Goal: Transaction & Acquisition: Purchase product/service

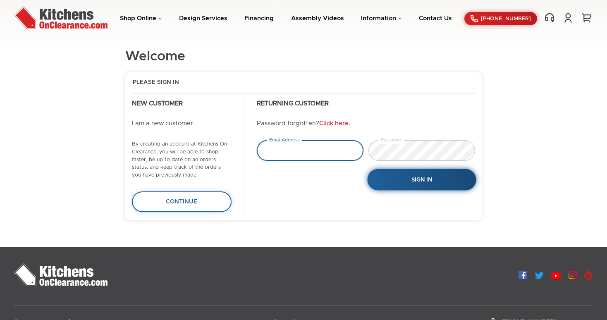
type input "tejas.hapani@gmail.com"
click at [415, 188] on button "Sign In" at bounding box center [421, 180] width 109 height 22
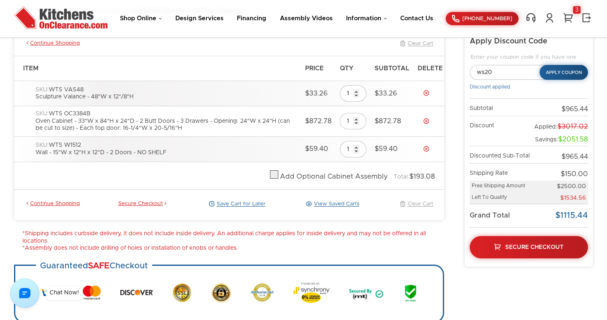
scroll to position [104, 0]
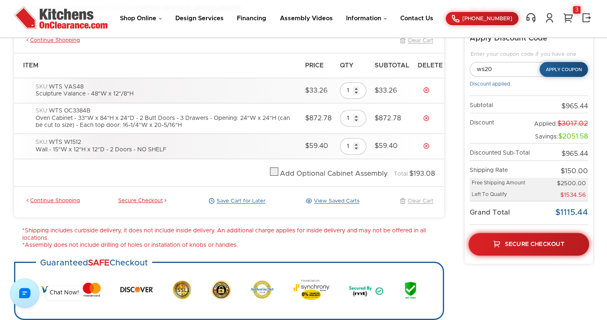
click at [525, 244] on span "Secure Checkout" at bounding box center [535, 244] width 60 height 6
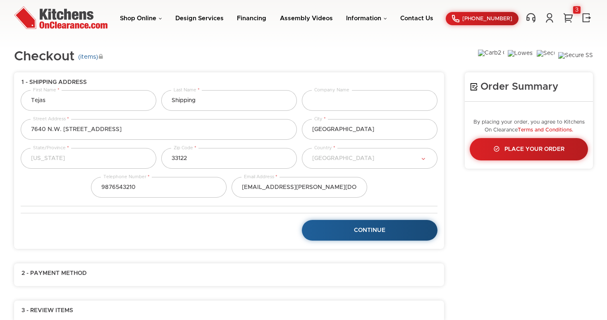
select select "18"
select select "223"
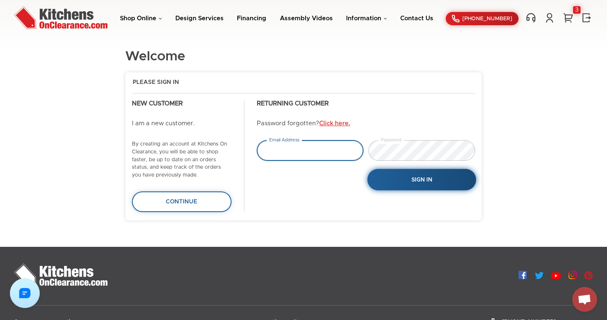
type input "[EMAIL_ADDRESS][PERSON_NAME][DOMAIN_NAME]"
click at [423, 182] on span "Sign In" at bounding box center [421, 180] width 21 height 6
type input "[EMAIL_ADDRESS][PERSON_NAME][DOMAIN_NAME]"
click at [418, 183] on button "Sign In" at bounding box center [421, 180] width 109 height 22
type input "tejas.hapani@gmail.com"
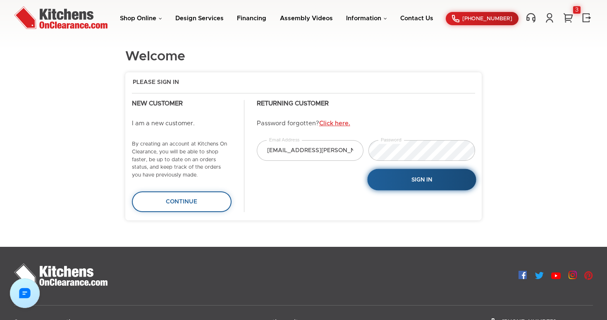
click at [421, 176] on button "Sign In" at bounding box center [421, 180] width 109 height 22
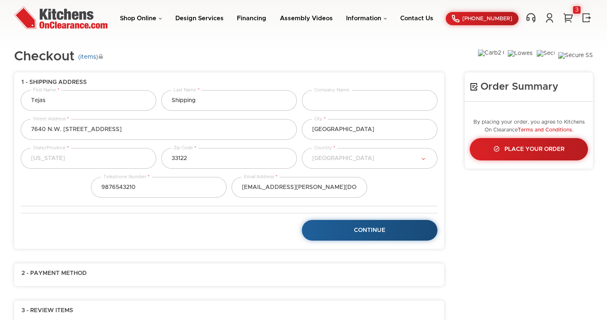
select select "18"
select select "223"
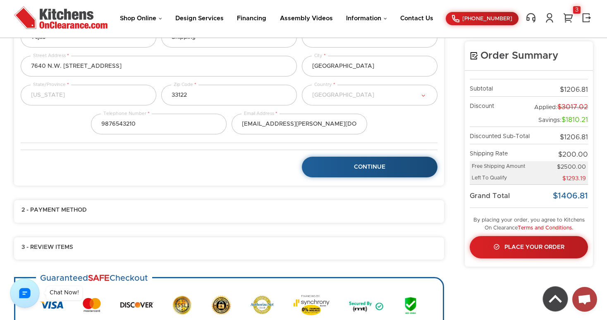
scroll to position [79, 0]
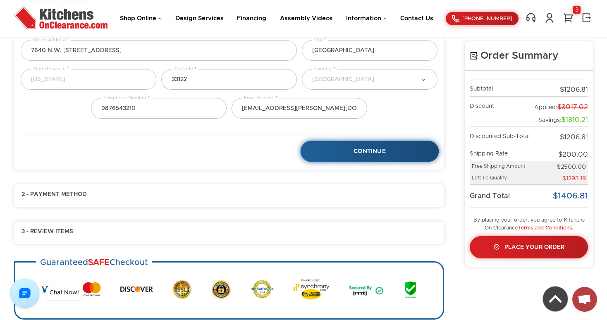
click at [358, 155] on link "Continue" at bounding box center [370, 151] width 139 height 21
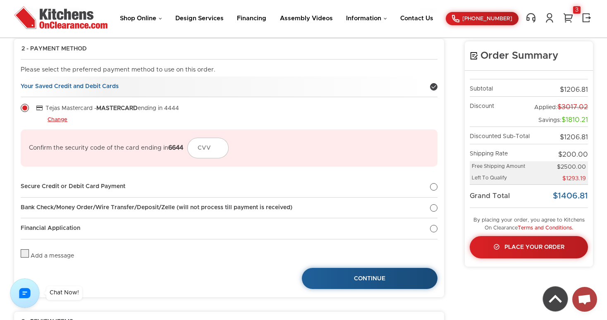
scroll to position [67, 0]
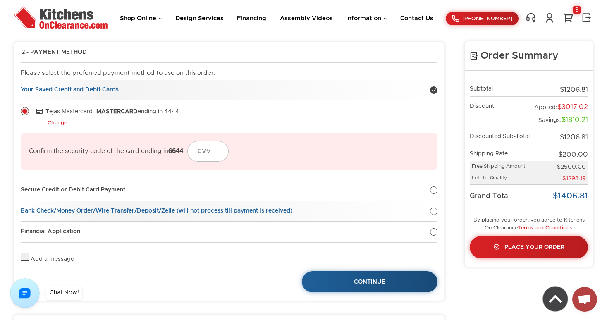
click at [435, 212] on div at bounding box center [433, 211] width 7 height 7
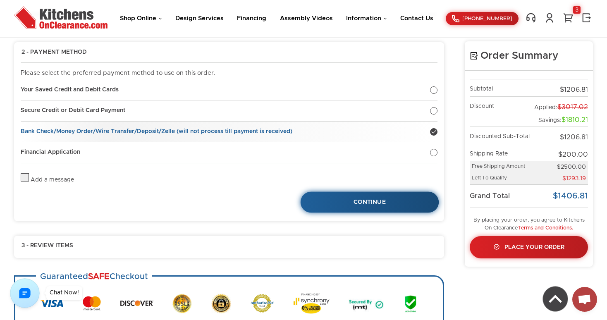
click at [385, 202] on link "Continue" at bounding box center [370, 202] width 139 height 21
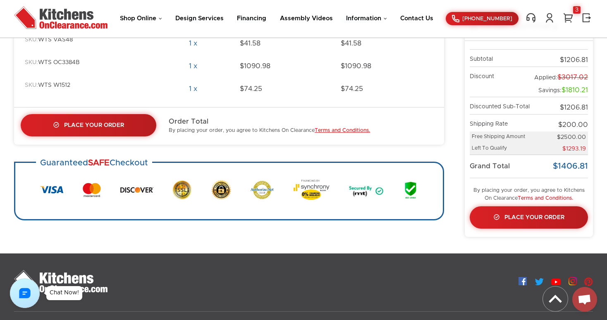
scroll to position [0, 0]
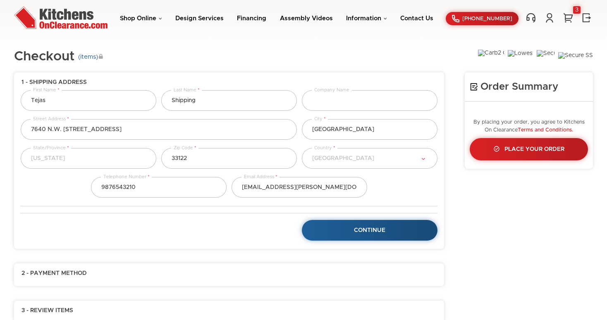
select select "18"
select select "223"
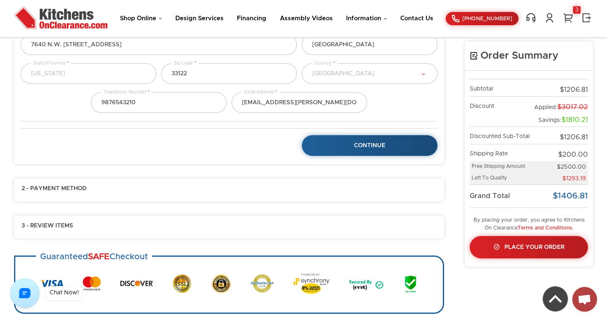
scroll to position [86, 0]
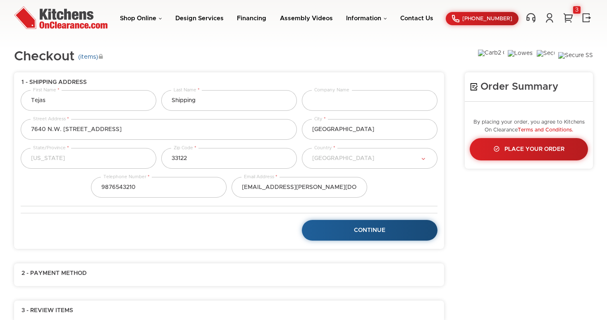
select select "18"
select select "223"
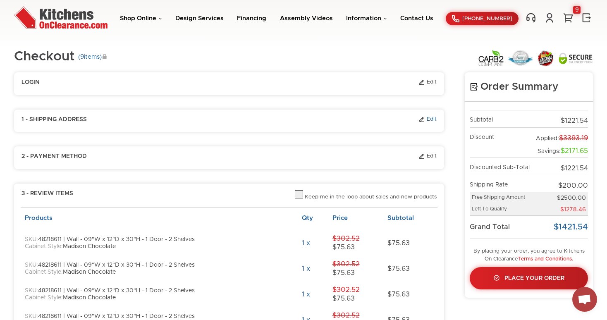
click at [432, 119] on link "Edit" at bounding box center [427, 119] width 19 height 7
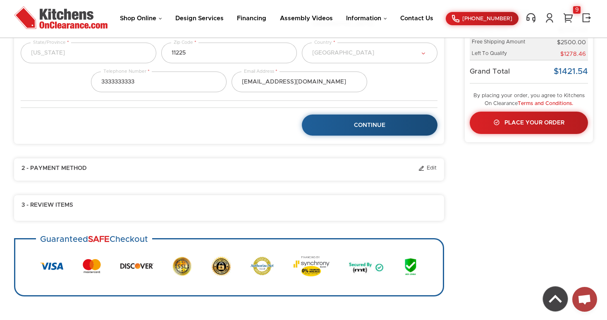
scroll to position [156, 0]
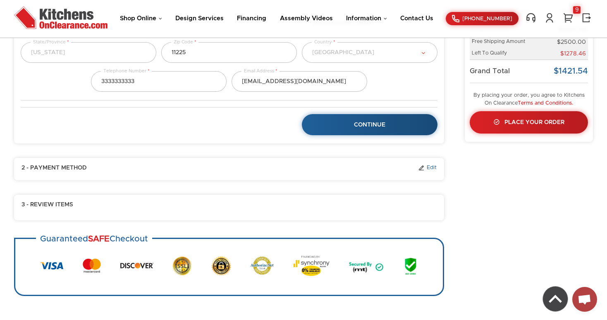
click at [431, 168] on link "Edit" at bounding box center [427, 168] width 19 height 7
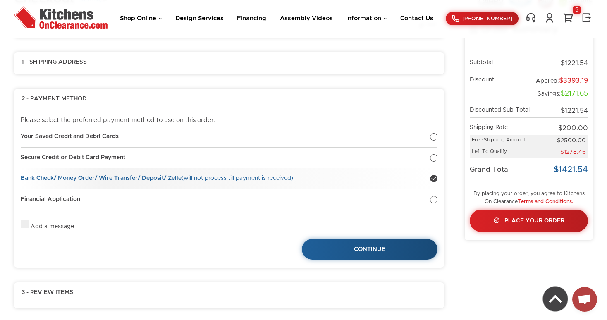
scroll to position [61, 0]
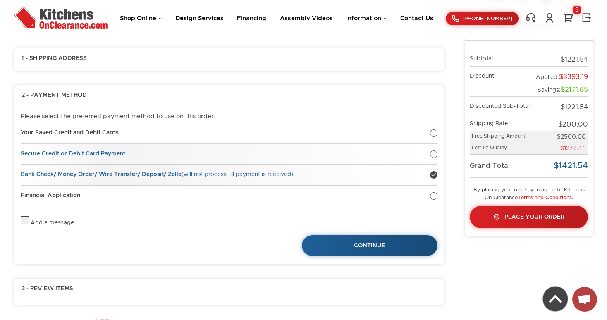
click at [435, 155] on div at bounding box center [433, 154] width 7 height 7
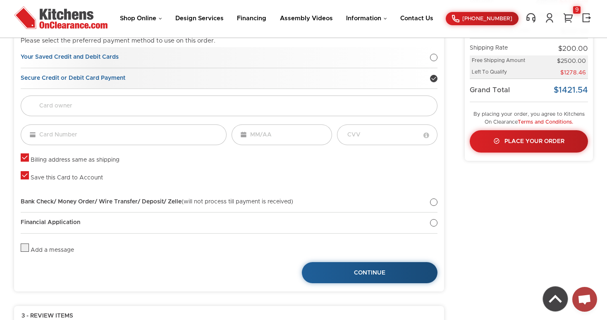
scroll to position [138, 0]
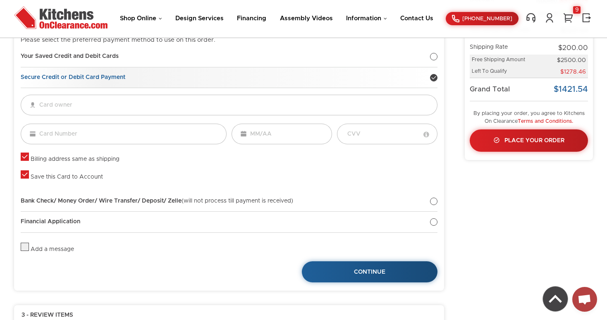
click at [28, 157] on label at bounding box center [25, 159] width 8 height 6
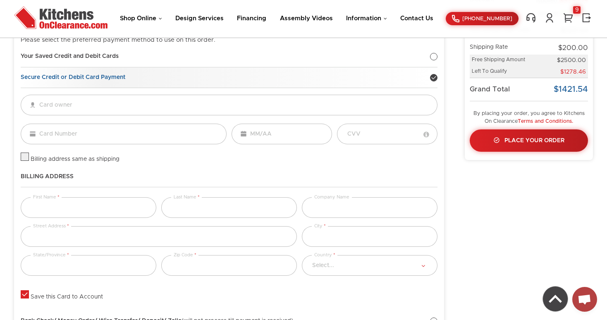
click at [28, 157] on label at bounding box center [25, 159] width 8 height 6
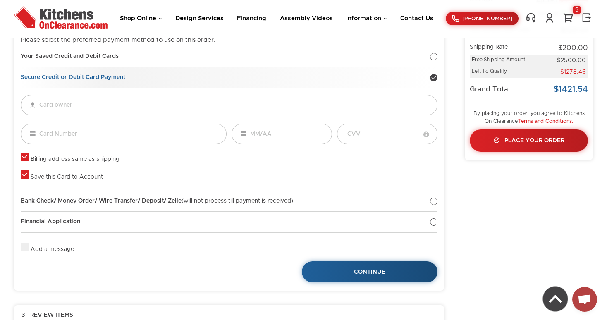
click at [28, 157] on label at bounding box center [25, 159] width 8 height 6
checkbox input "false"
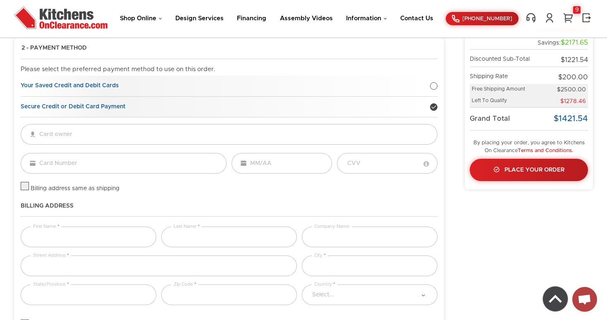
scroll to position [107, 0]
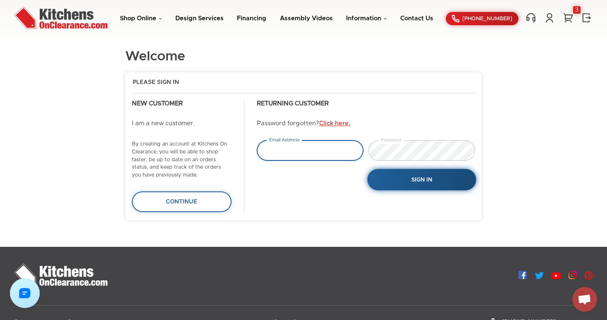
type input "[EMAIL_ADDRESS][PERSON_NAME][DOMAIN_NAME]"
click at [422, 180] on span "Sign In" at bounding box center [421, 180] width 21 height 6
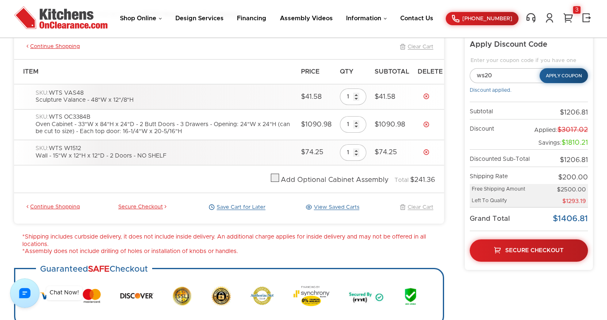
scroll to position [112, 0]
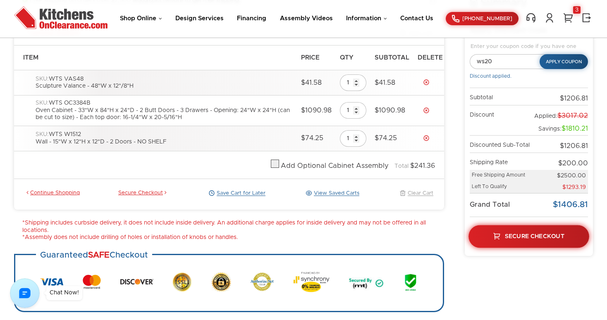
click at [541, 241] on link "Secure Checkout" at bounding box center [528, 236] width 121 height 23
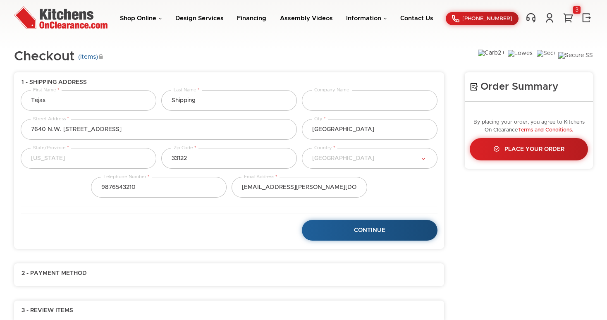
select select "18"
select select "223"
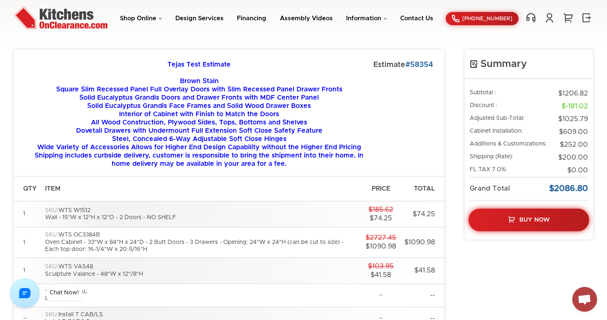
click at [544, 221] on span "Buy Now" at bounding box center [534, 220] width 30 height 6
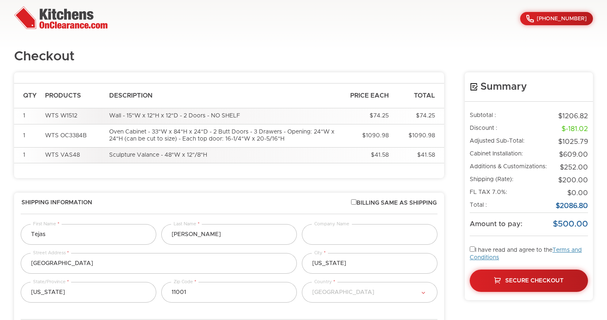
select select "223"
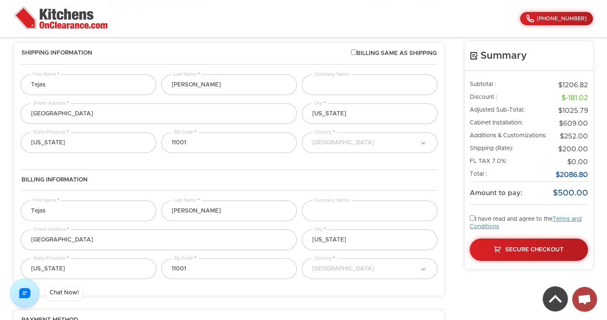
scroll to position [148, 0]
click at [354, 56] on input "checkbox" at bounding box center [353, 53] width 5 height 5
checkbox input "true"
select select "223"
click at [354, 56] on input "checkbox" at bounding box center [353, 53] width 5 height 5
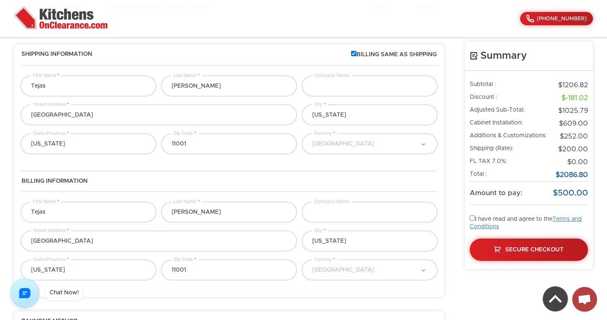
checkbox input "false"
select select "223"
